Goal: Task Accomplishment & Management: Manage account settings

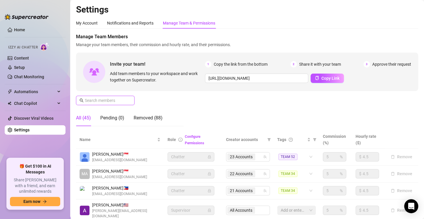
click at [106, 101] on input "text" at bounding box center [105, 100] width 41 height 6
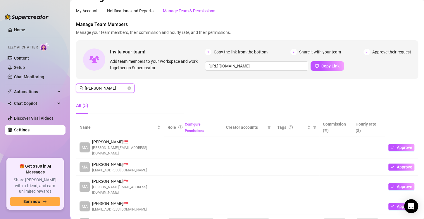
scroll to position [38, 0]
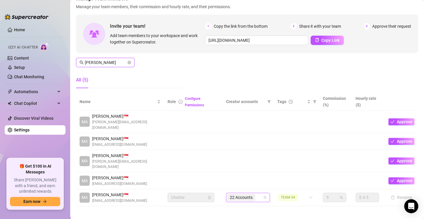
click at [255, 193] on div "22 Accounts" at bounding box center [244, 197] width 35 height 8
type input "[PERSON_NAME]"
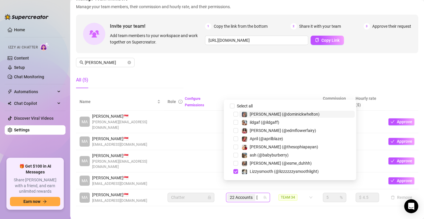
type input "susana"
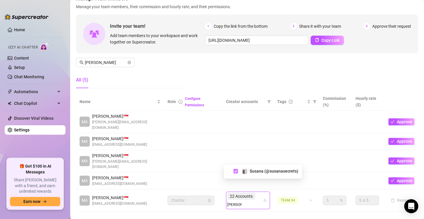
click at [235, 172] on span "Select tree node" at bounding box center [235, 171] width 5 height 5
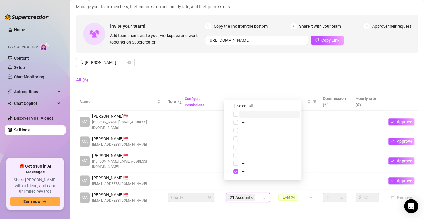
click at [253, 193] on div "21 Accounts" at bounding box center [241, 197] width 29 height 8
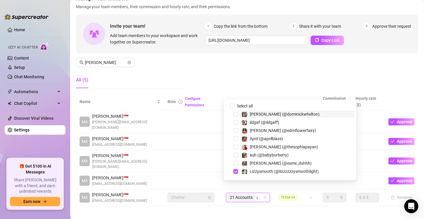
type input "ala"
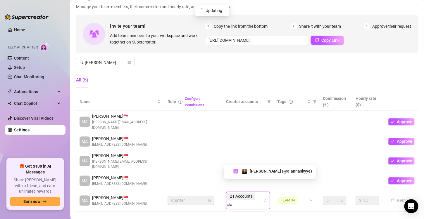
click at [235, 169] on span "Select tree node" at bounding box center [235, 171] width 5 height 5
click at [232, 201] on div "Settings My Account Notifications and Reports Manage Team & Permissions Profile…" at bounding box center [247, 92] width 342 height 253
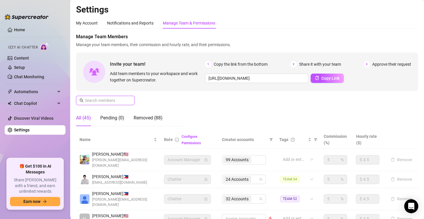
click at [115, 101] on input "text" at bounding box center [105, 100] width 41 height 6
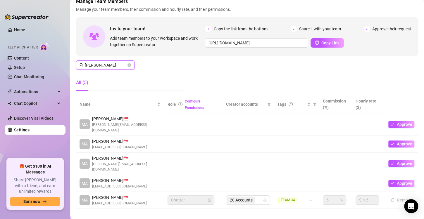
scroll to position [38, 0]
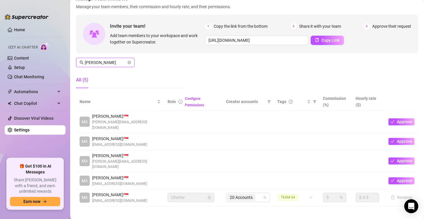
type input "[PERSON_NAME]"
